Goal: Communication & Community: Answer question/provide support

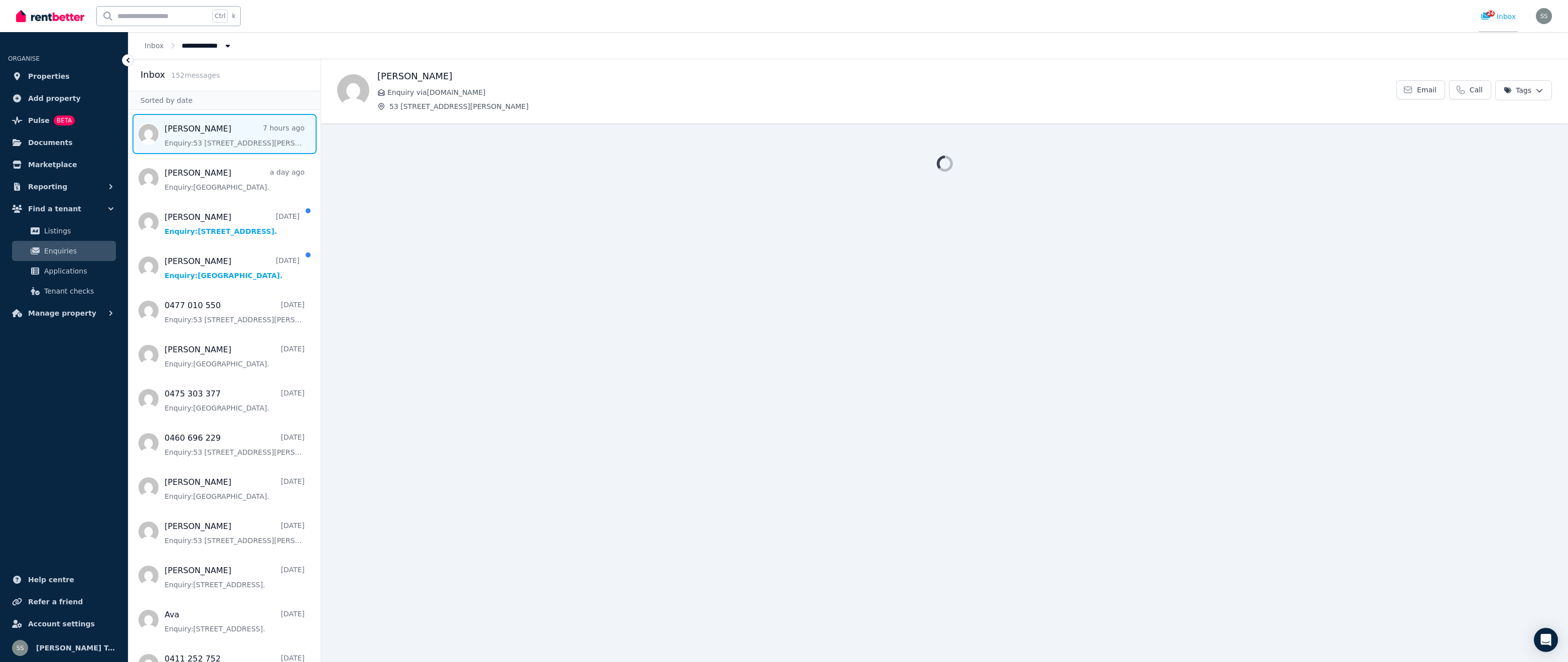
click at [1485, 14] on icon at bounding box center [1485, 16] width 9 height 7
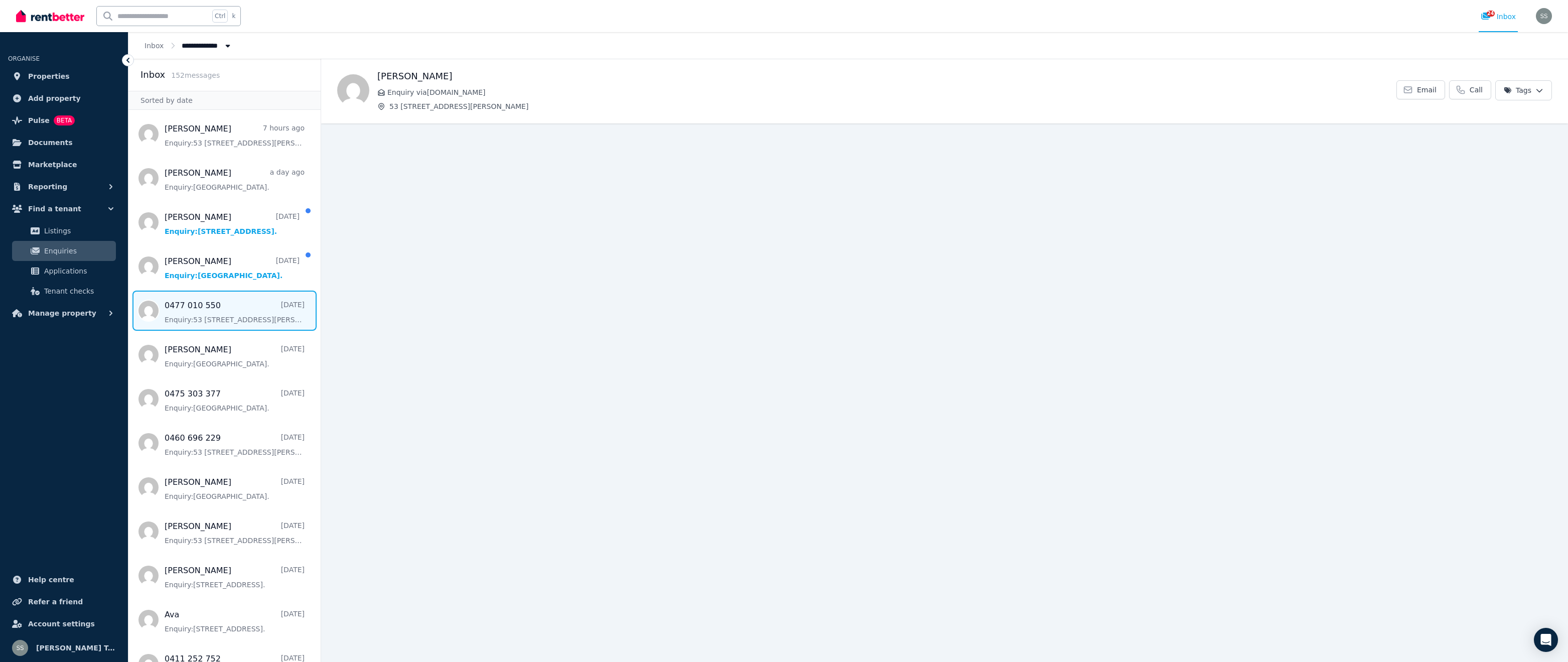
click at [208, 301] on span "Message list" at bounding box center [224, 310] width 192 height 40
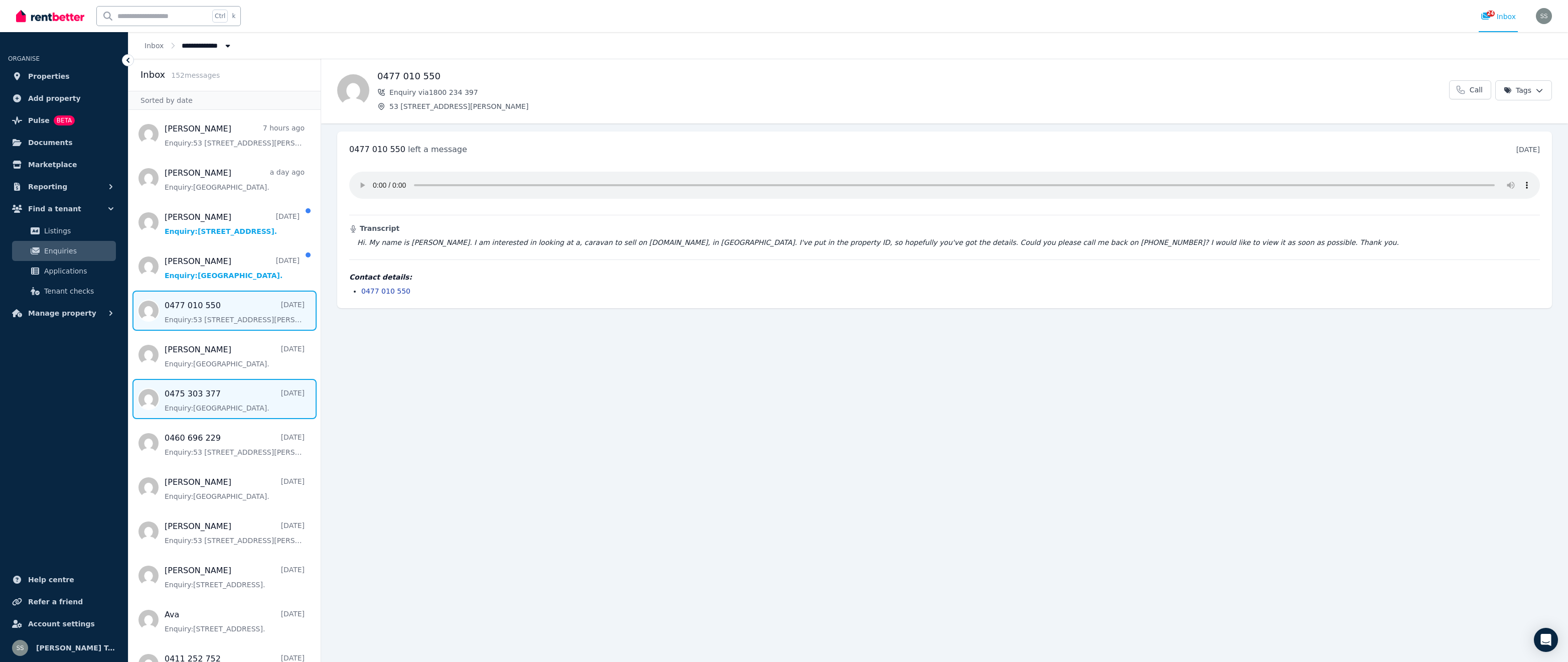
click at [210, 408] on span "Message list" at bounding box center [224, 399] width 192 height 40
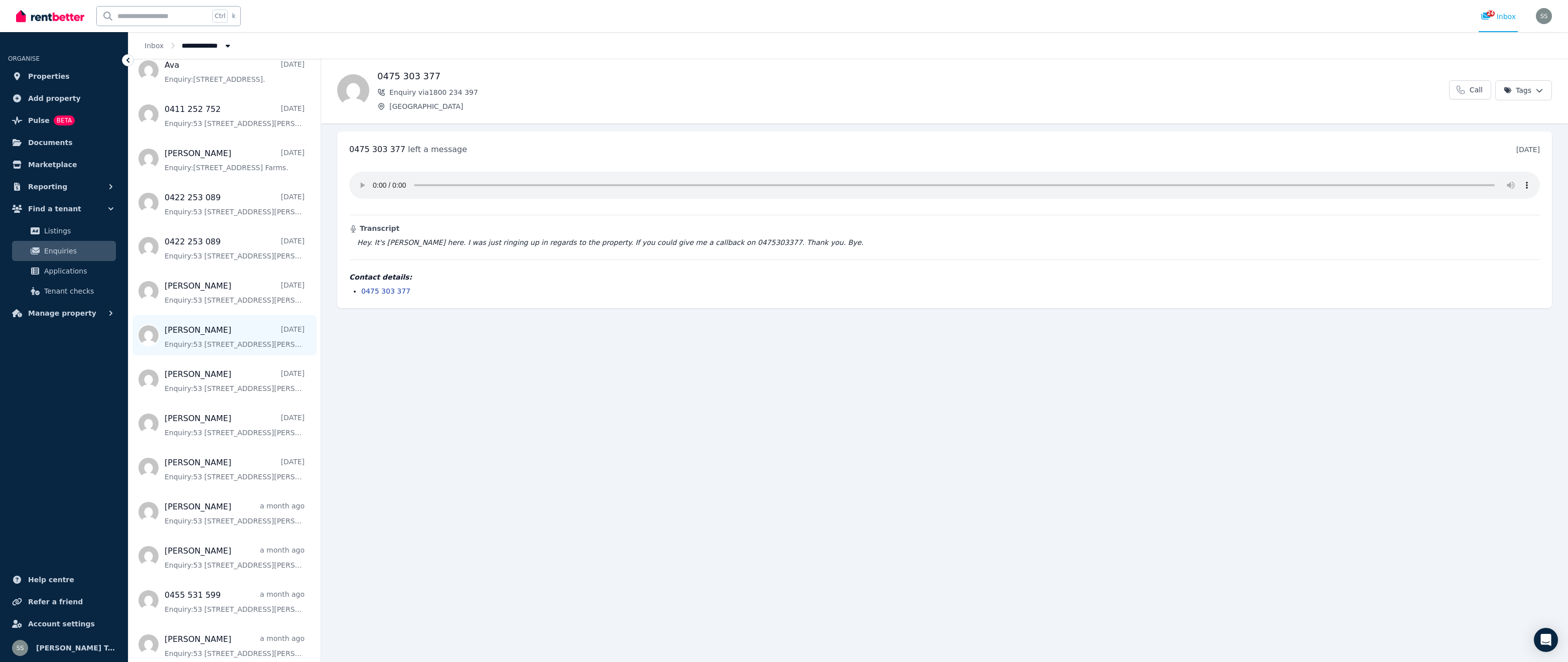
scroll to position [506, 0]
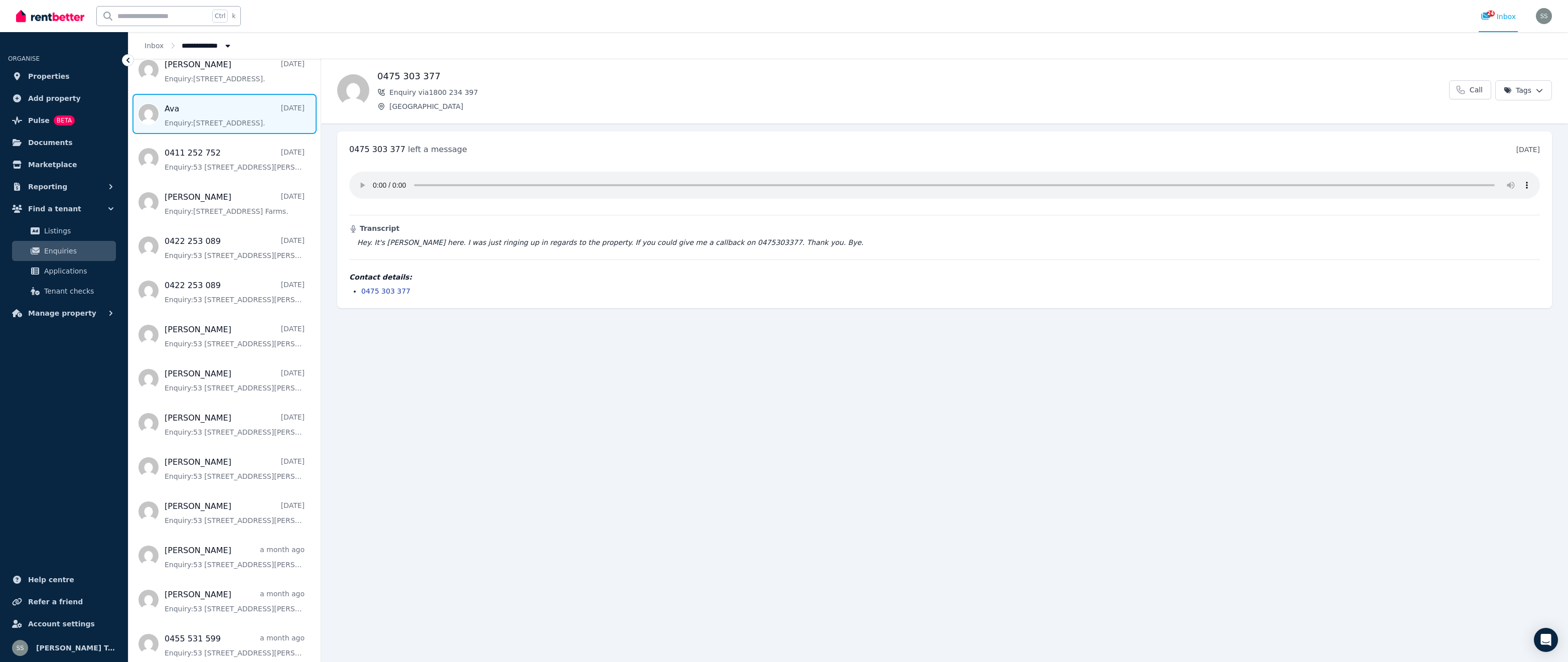
click at [244, 123] on span "Message list" at bounding box center [224, 114] width 192 height 40
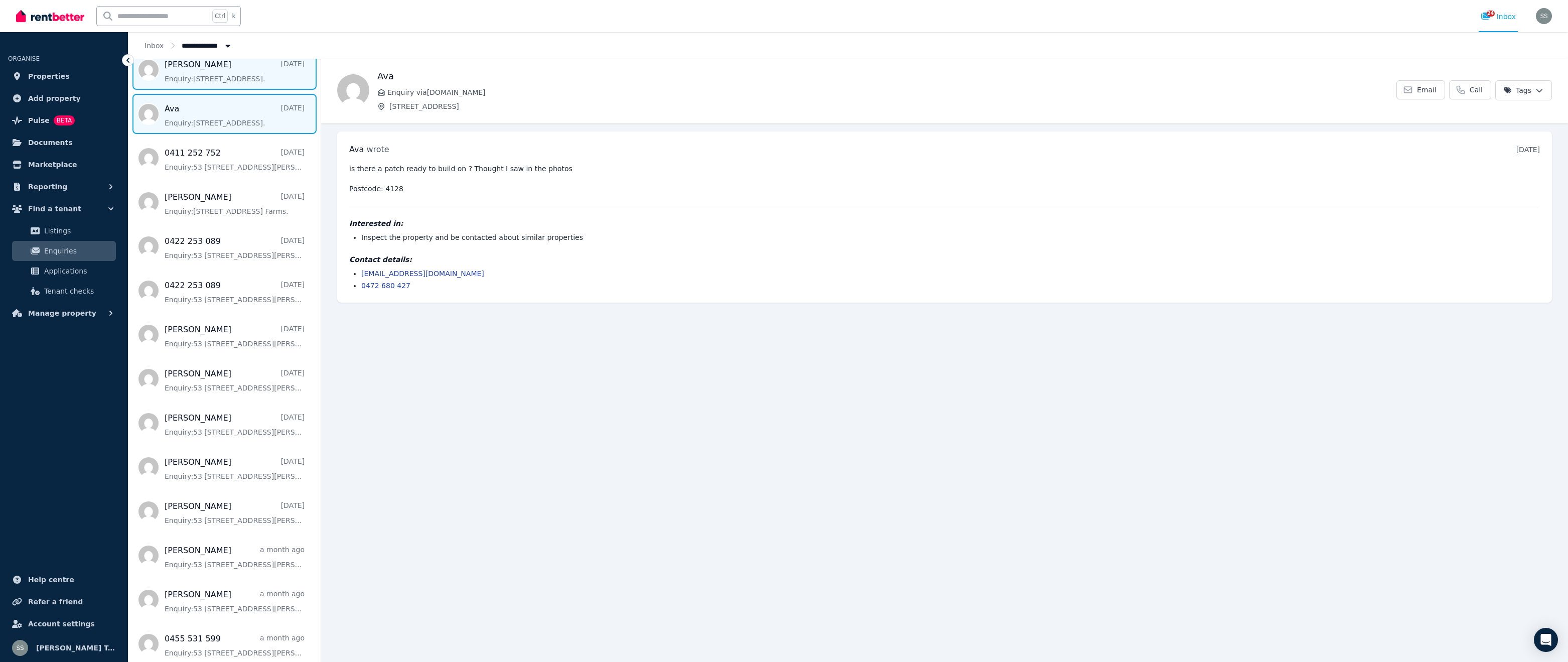
click at [229, 77] on span "Message list" at bounding box center [224, 70] width 192 height 40
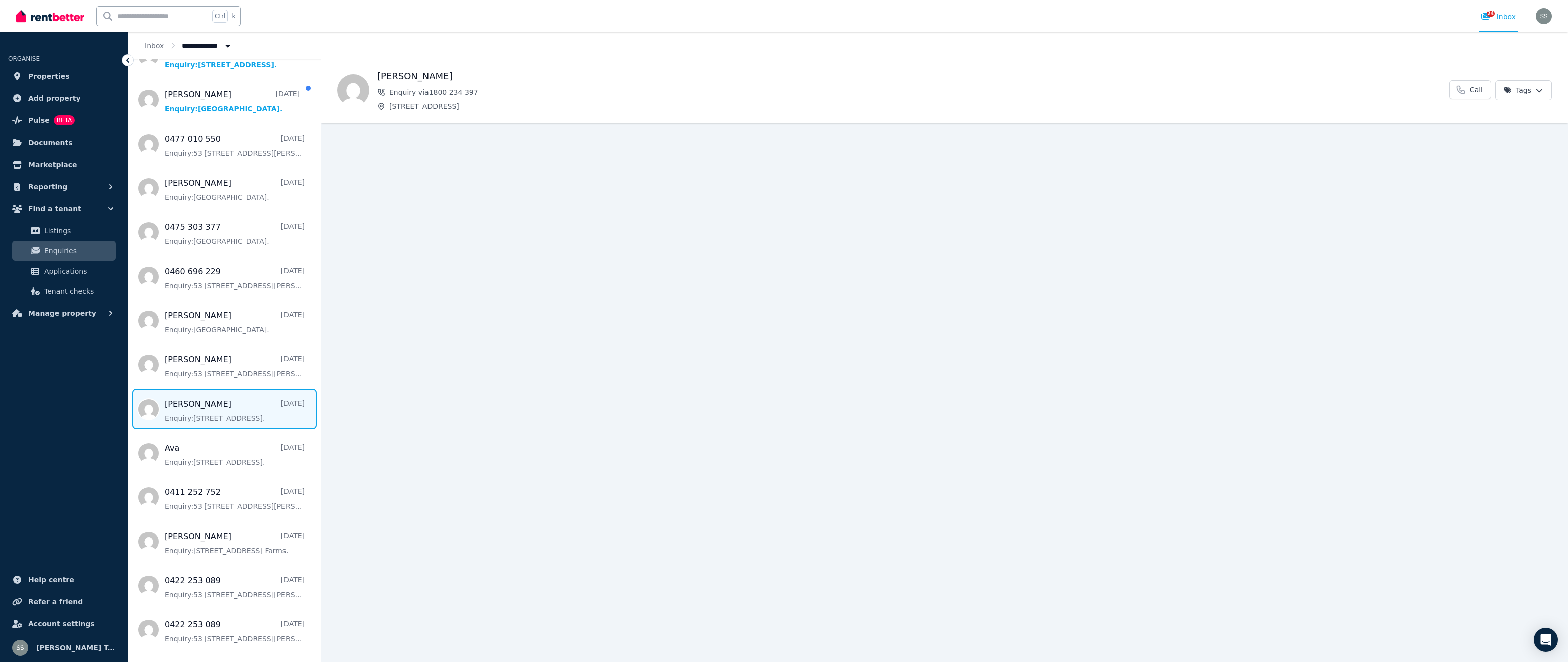
scroll to position [127, 0]
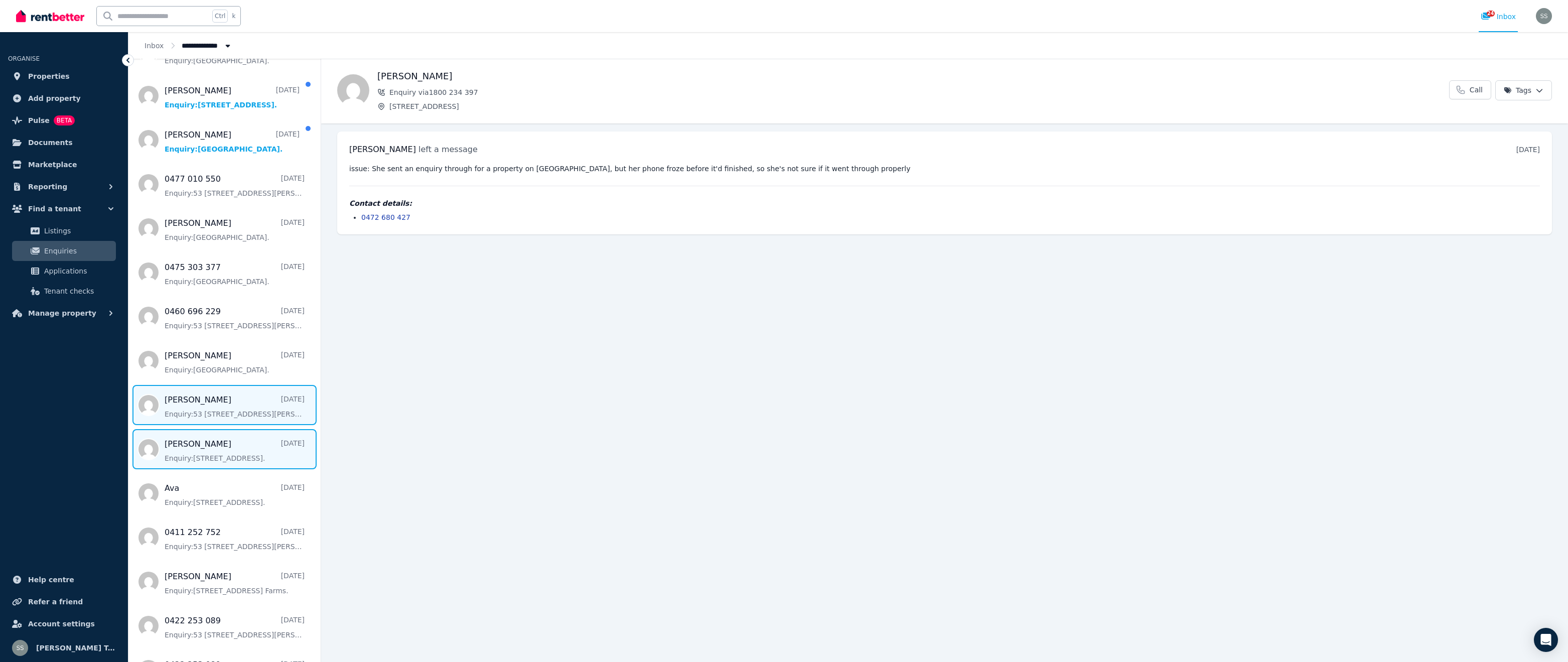
click at [217, 405] on span "Message list" at bounding box center [224, 405] width 192 height 40
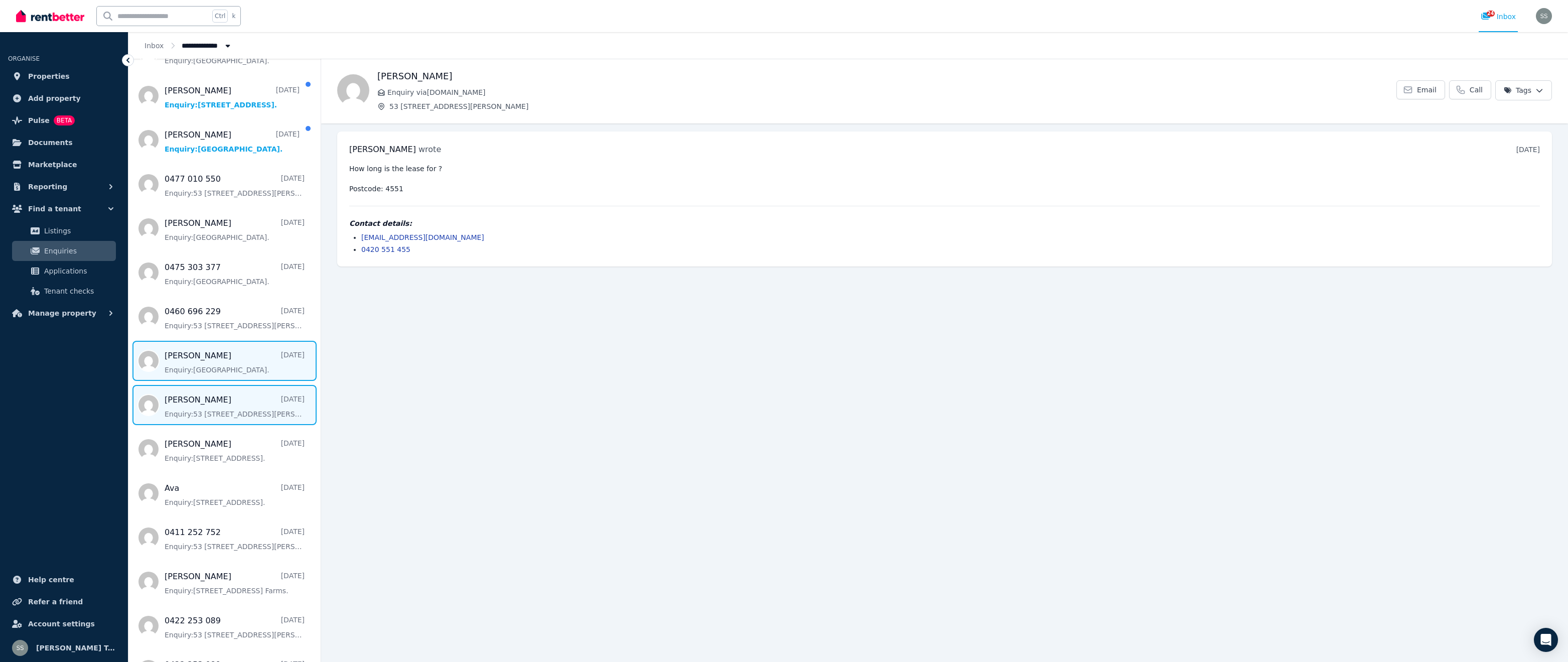
click at [219, 362] on span "Message list" at bounding box center [224, 361] width 192 height 40
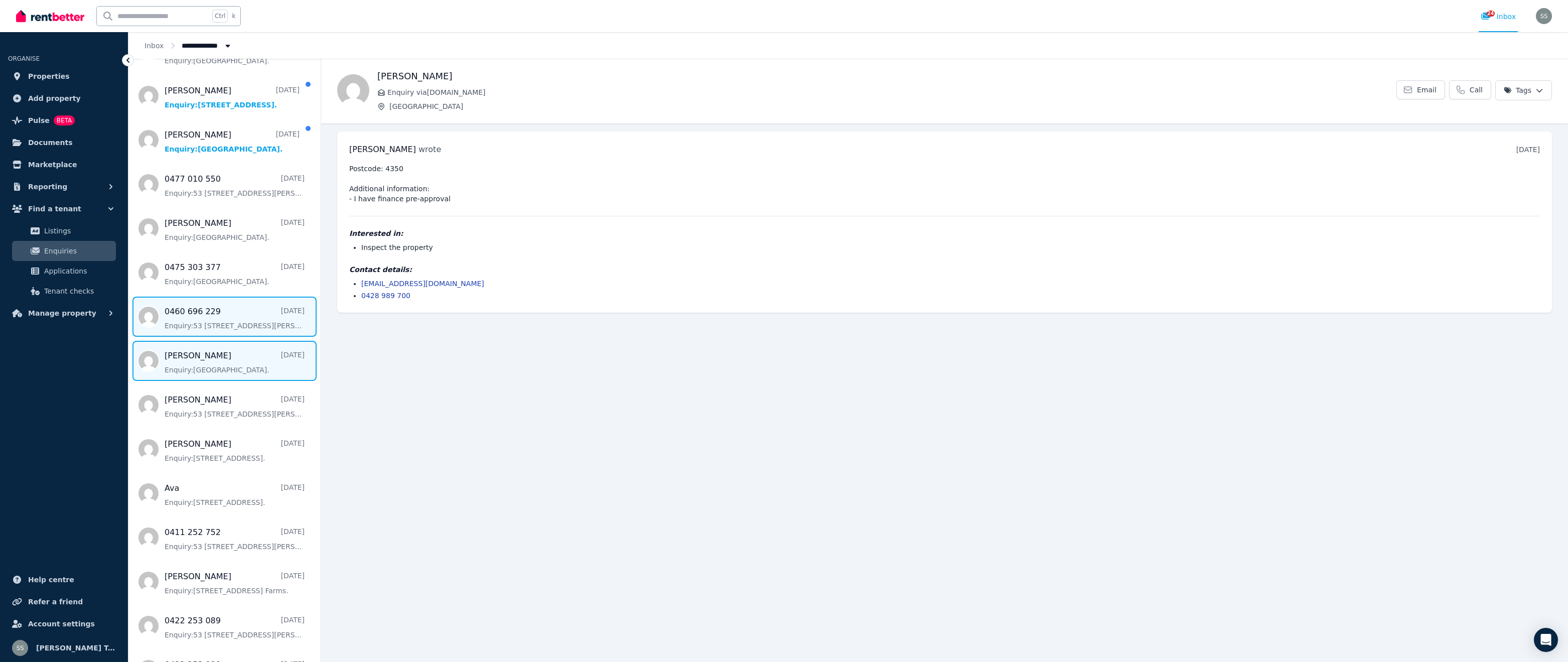
click at [242, 322] on span "Message list" at bounding box center [224, 317] width 192 height 40
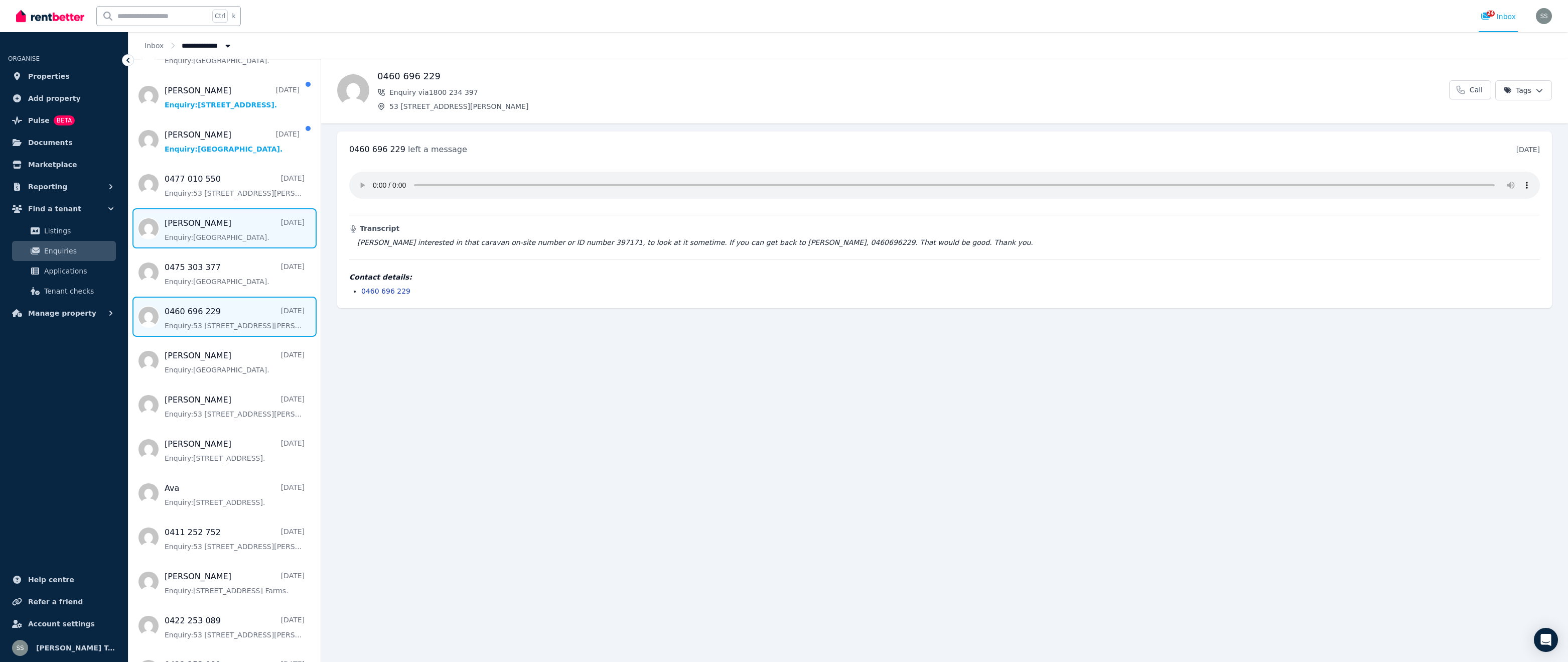
click at [243, 231] on span "Message list" at bounding box center [224, 228] width 192 height 40
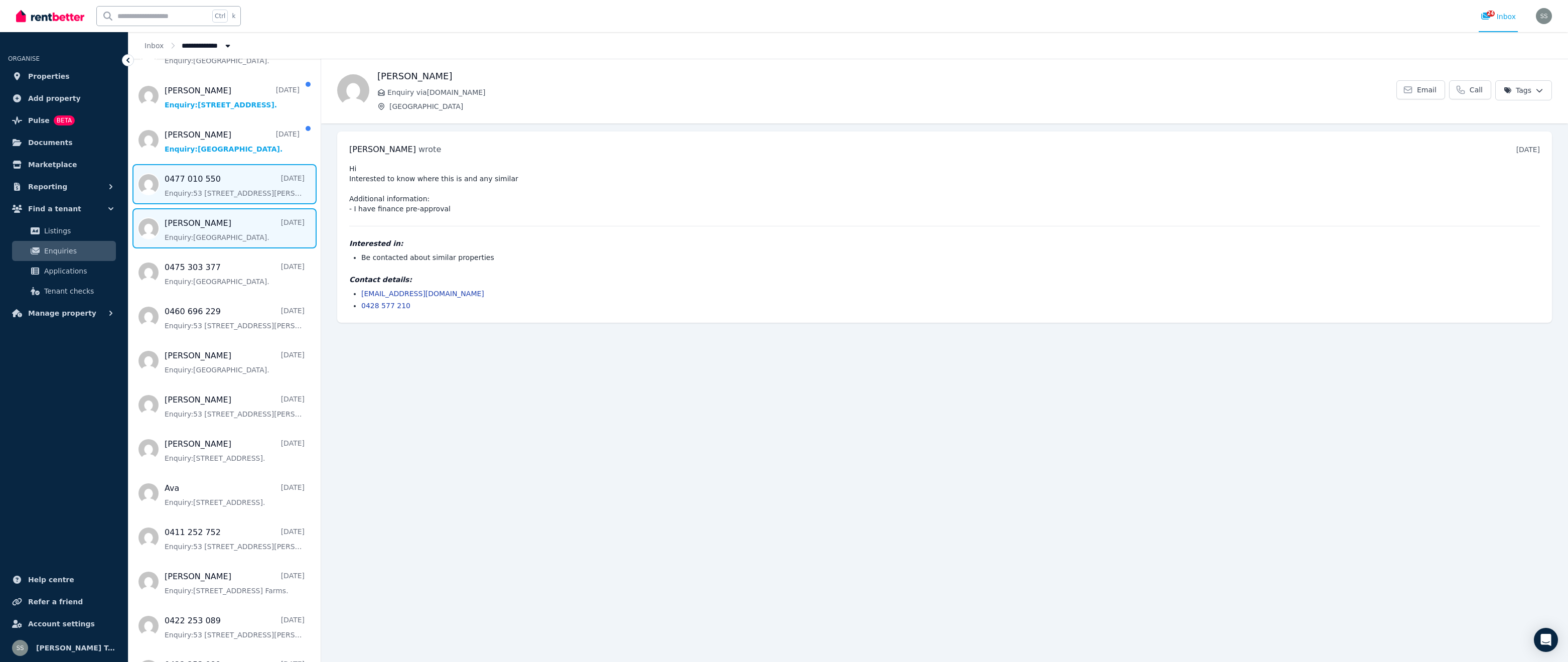
click at [236, 184] on span "Message list" at bounding box center [224, 184] width 192 height 40
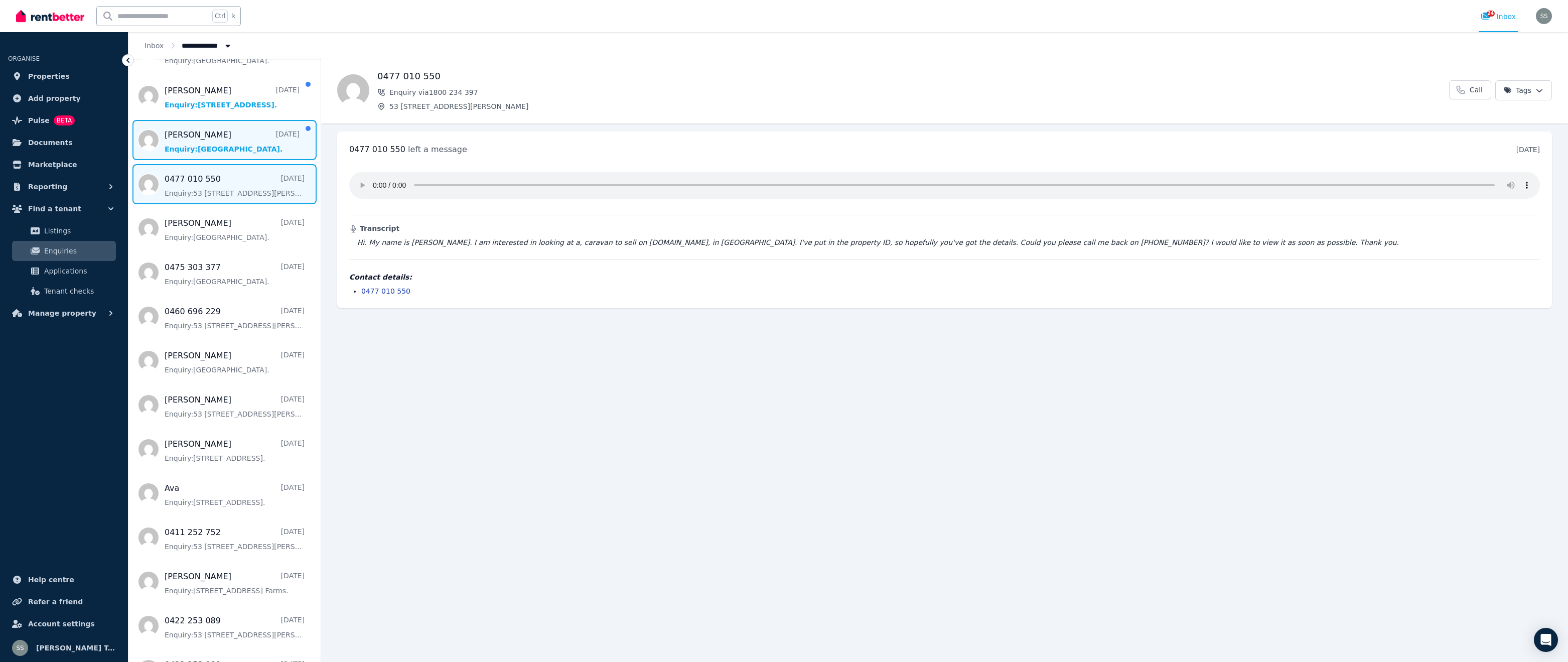
click at [224, 151] on span "Message list" at bounding box center [224, 140] width 192 height 40
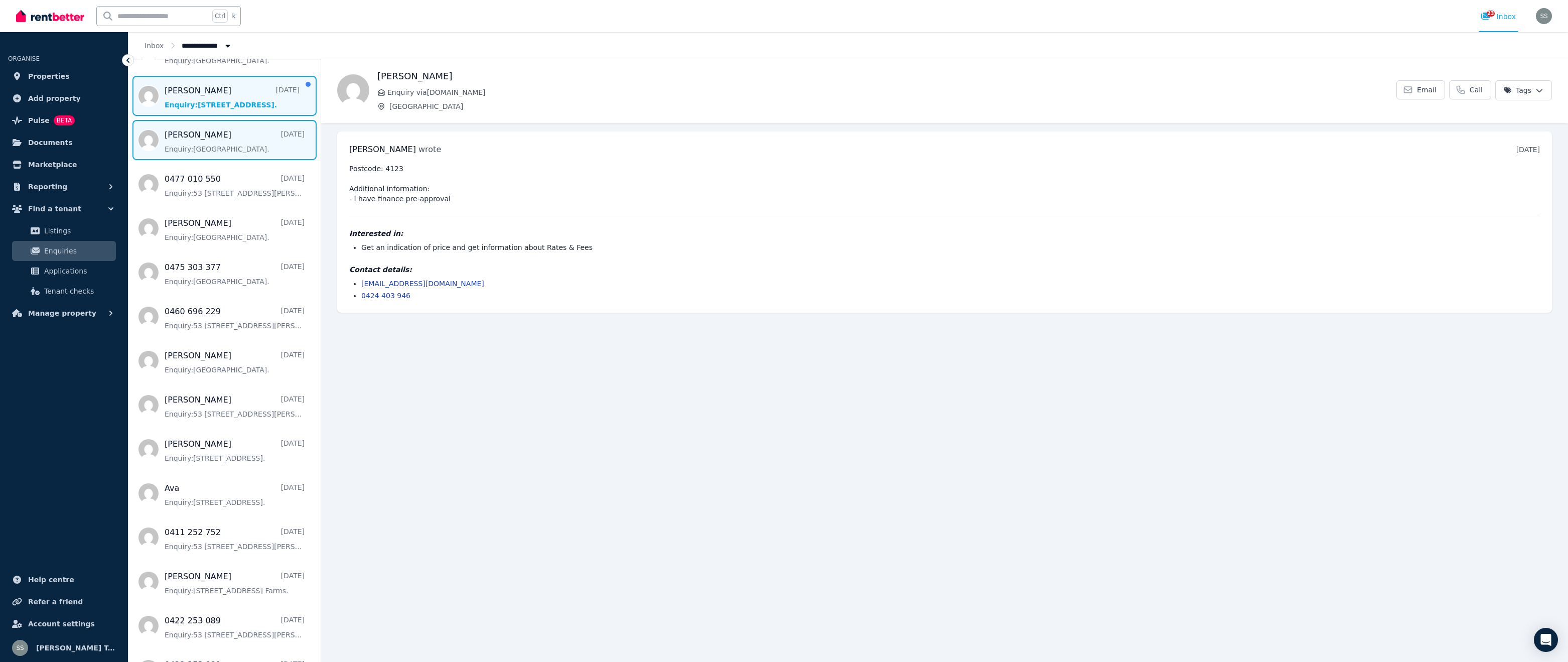
click at [227, 98] on span "Message list" at bounding box center [224, 96] width 192 height 40
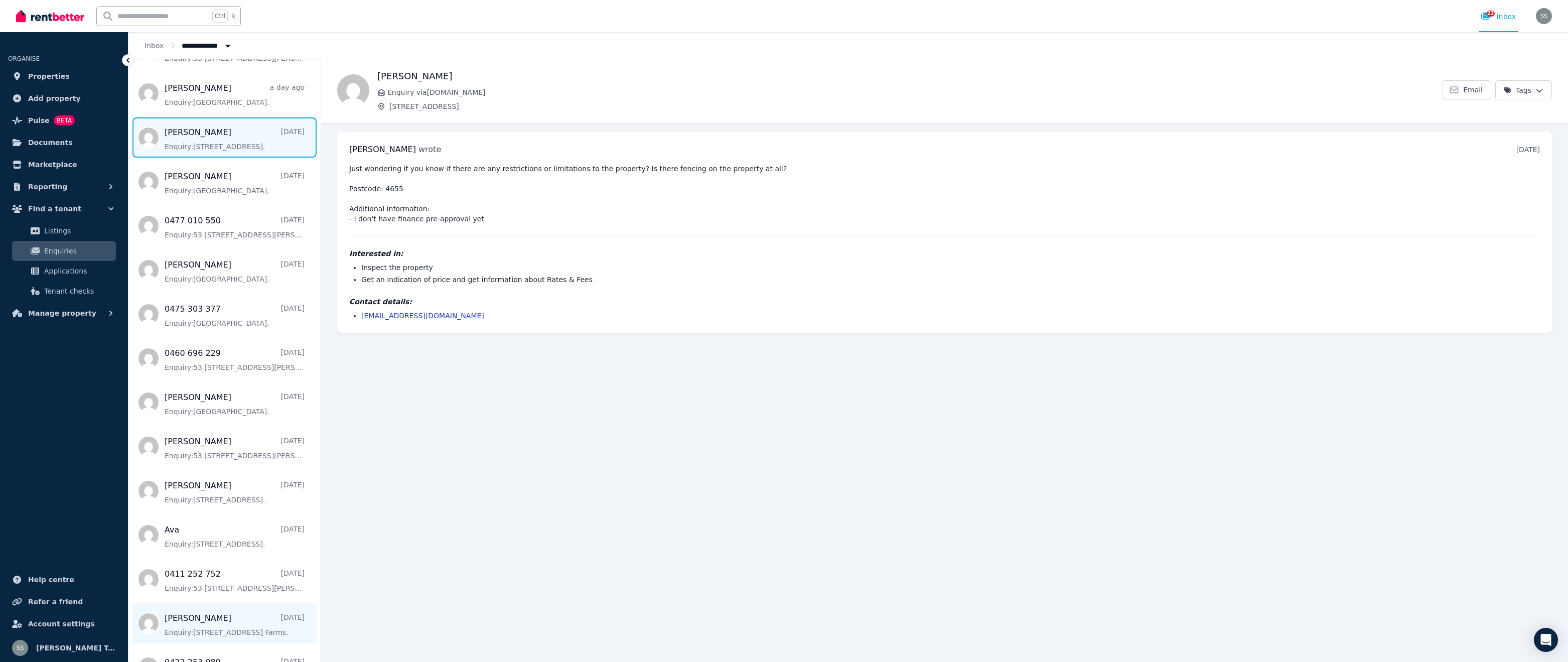
scroll to position [190, 0]
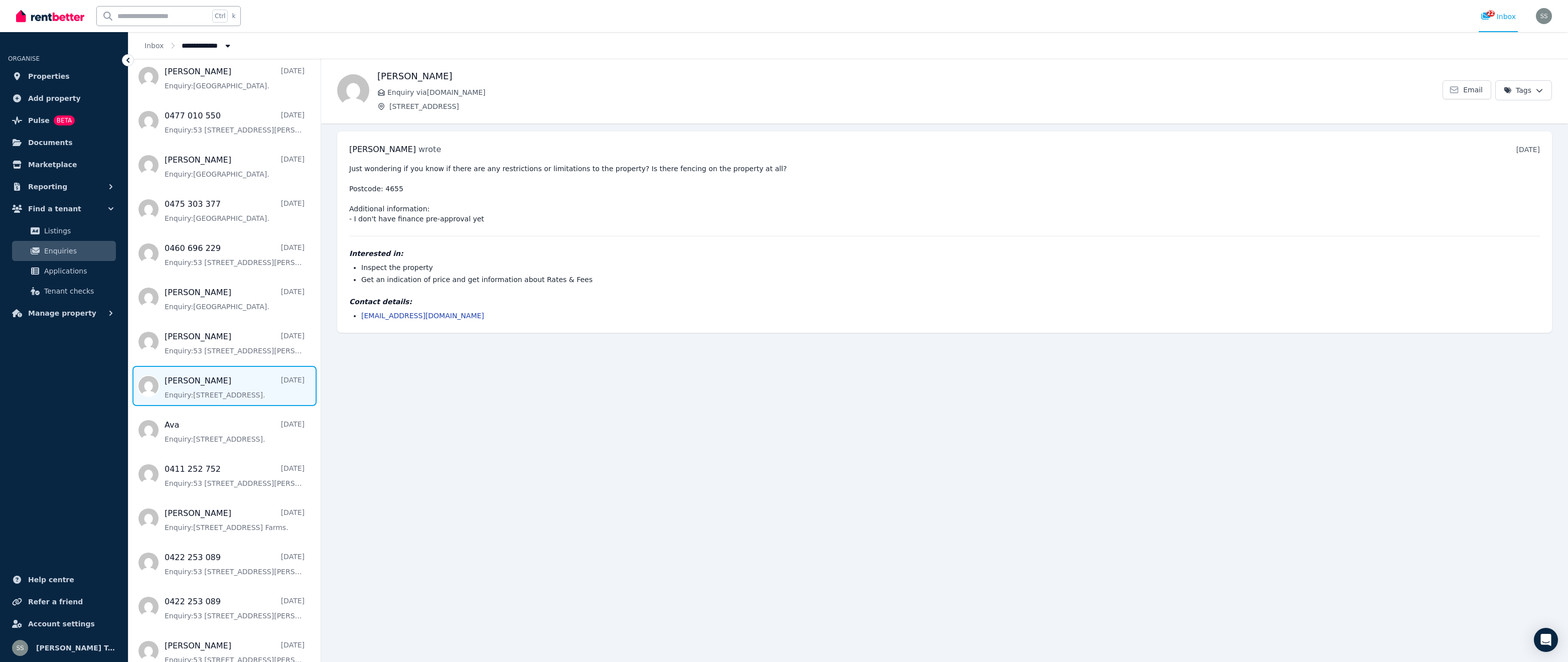
click at [188, 384] on span "Message list" at bounding box center [224, 386] width 192 height 40
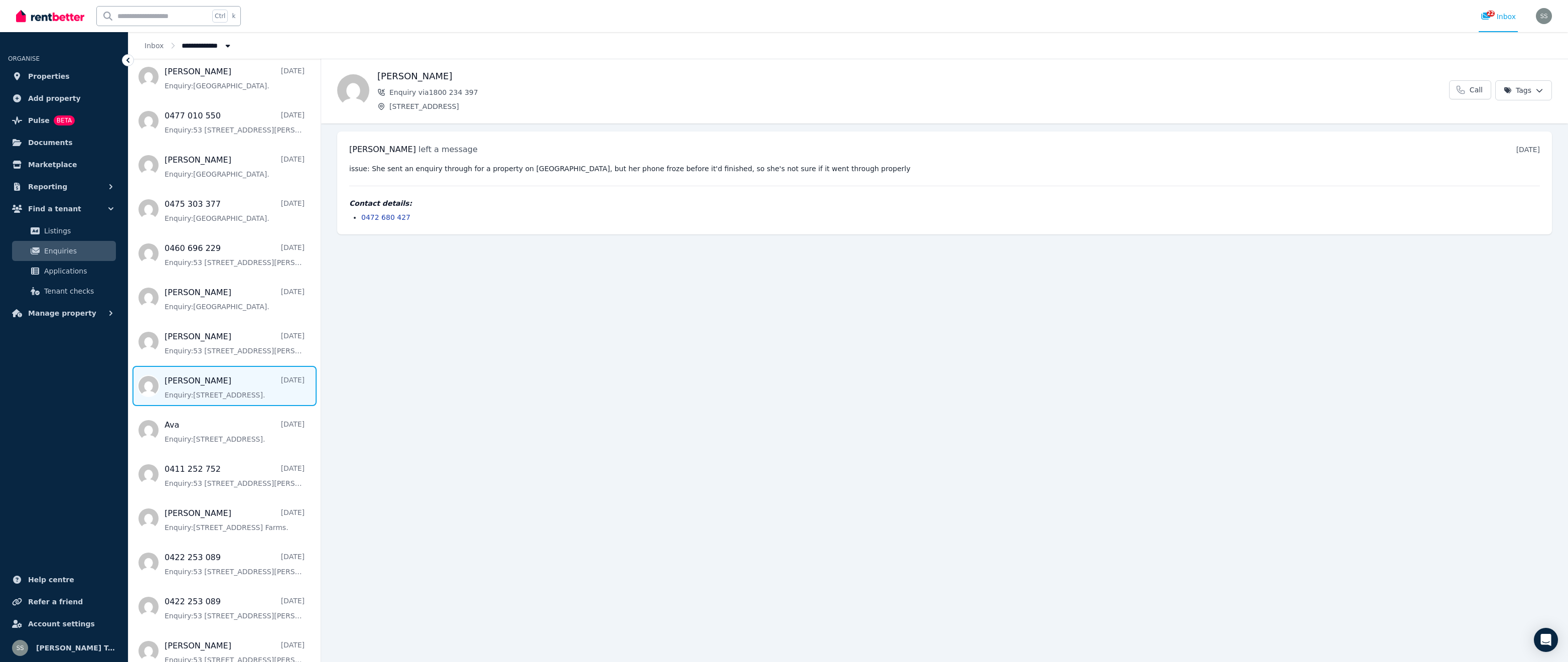
click at [213, 387] on span "Message list" at bounding box center [224, 386] width 192 height 40
